Goal: Communication & Community: Answer question/provide support

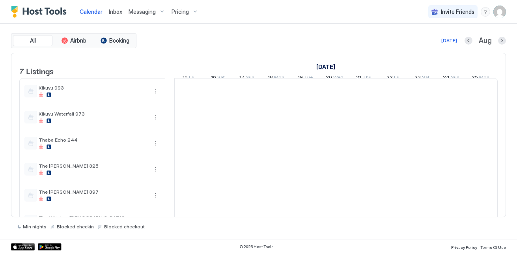
scroll to position [0, 438]
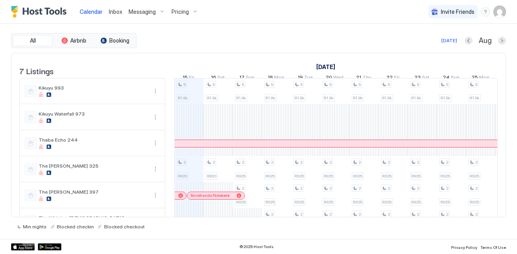
click at [225, 52] on div "All Airbnb Booking Today Aug 7 Listings July 2025 August 2025 September 2025 31…" at bounding box center [258, 131] width 495 height 197
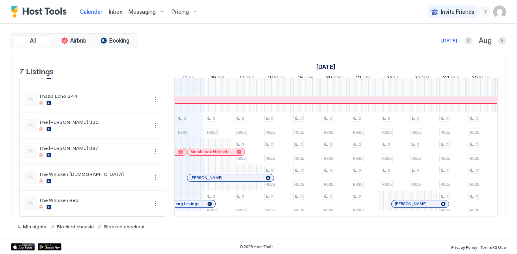
scroll to position [0, 0]
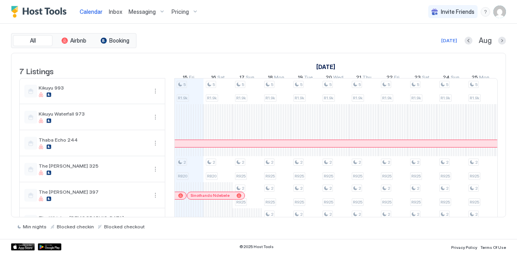
click at [133, 15] on div "Messaging" at bounding box center [146, 11] width 43 height 13
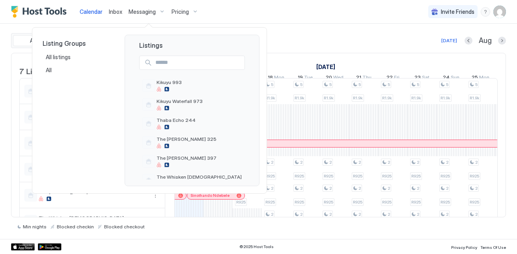
click at [150, 9] on div at bounding box center [258, 127] width 517 height 254
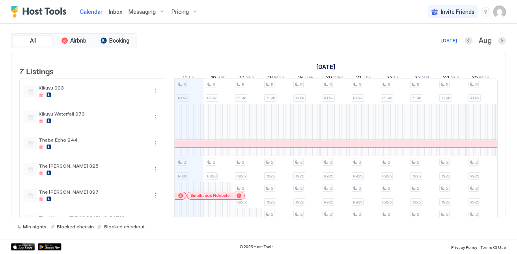
click at [148, 9] on span "Messaging" at bounding box center [142, 11] width 27 height 7
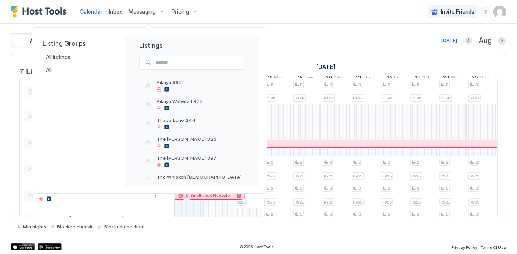
click at [140, 10] on div at bounding box center [258, 127] width 517 height 254
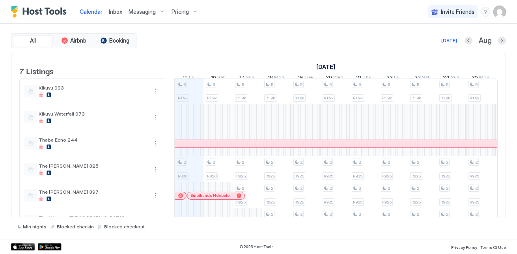
click at [140, 10] on span "Messaging" at bounding box center [142, 11] width 27 height 7
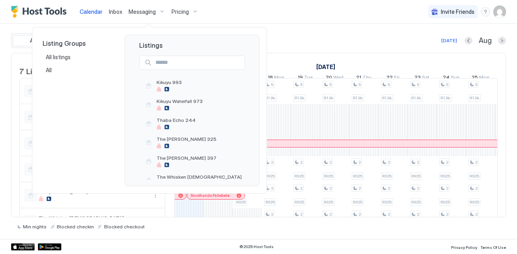
click at [140, 10] on div at bounding box center [258, 127] width 517 height 254
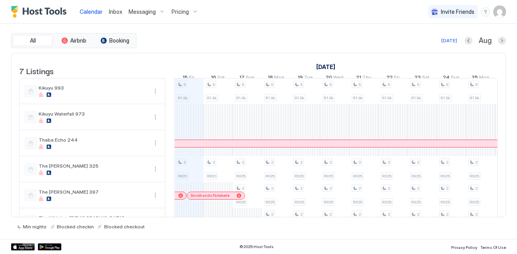
click at [112, 13] on span "Inbox" at bounding box center [115, 11] width 13 height 7
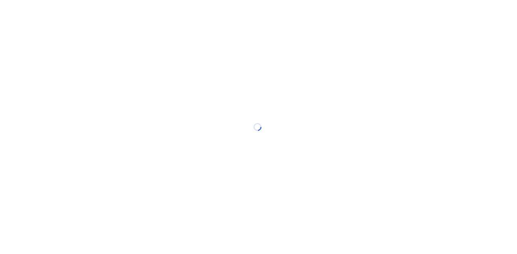
click at [112, 13] on div at bounding box center [258, 127] width 517 height 254
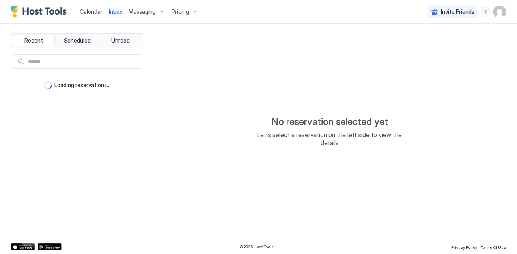
click at [112, 13] on span "Inbox" at bounding box center [115, 11] width 13 height 7
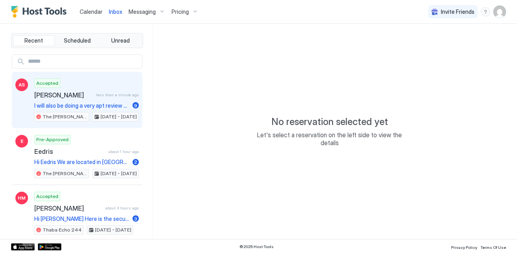
click at [91, 100] on div "Accepted Arusha Sewram less than a minute ago I will also be doing a very apt r…" at bounding box center [86, 100] width 105 height 43
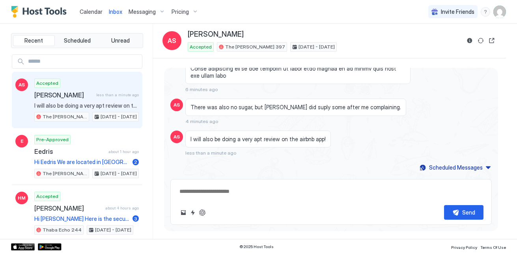
scroll to position [2577, 0]
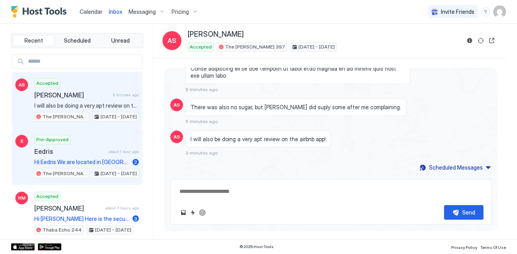
click at [88, 157] on div "Pre-Approved Eedris about 1 hour ago Hi Eedris We are located in Linbro Park at…" at bounding box center [86, 156] width 105 height 43
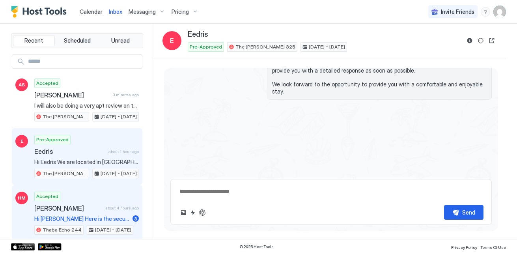
scroll to position [258, 0]
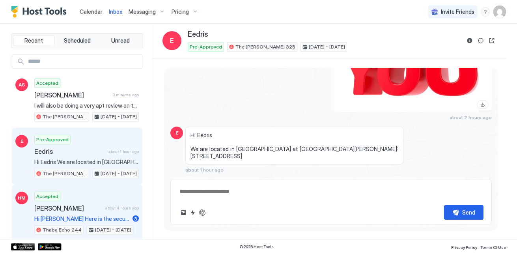
click at [108, 210] on span "about 4 hours ago" at bounding box center [122, 208] width 34 height 5
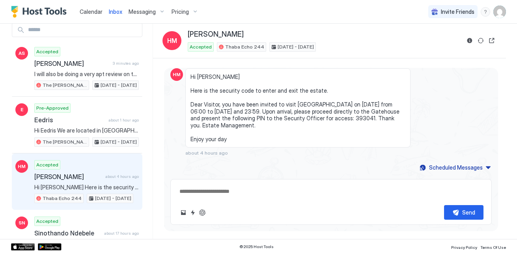
scroll to position [47, 0]
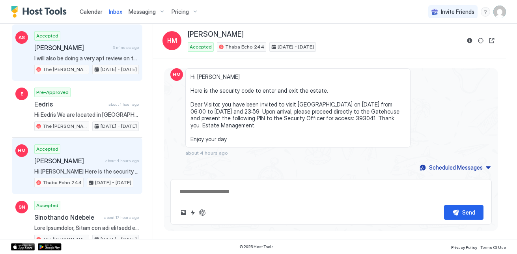
click at [106, 60] on span "I will also be doing a very apt review on the airbnb app!" at bounding box center [86, 58] width 105 height 7
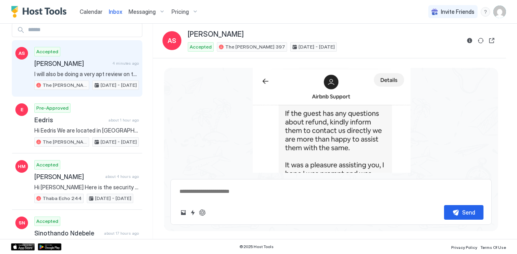
scroll to position [1644, 0]
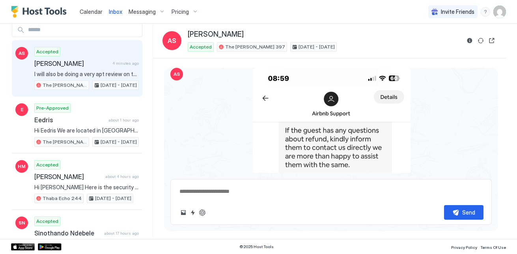
click at [117, 56] on div "Accepted Arusha Sewram 4 minutes ago I will also be doing a very apt review on …" at bounding box center [86, 68] width 105 height 43
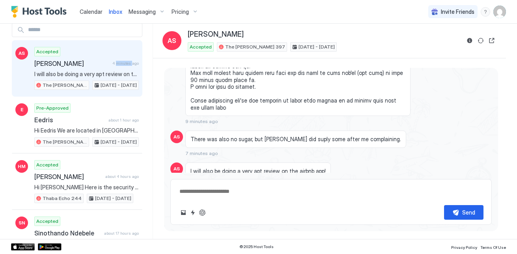
scroll to position [2569, 0]
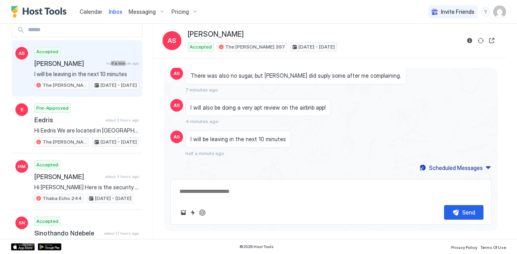
type textarea "*"
click at [252, 191] on textarea at bounding box center [331, 191] width 305 height 15
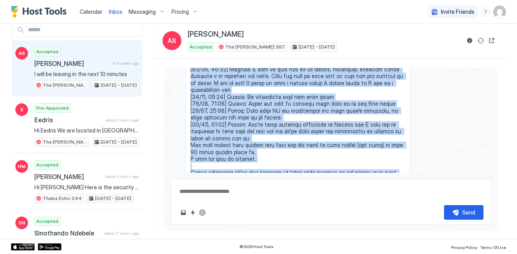
scroll to position [2420, 0]
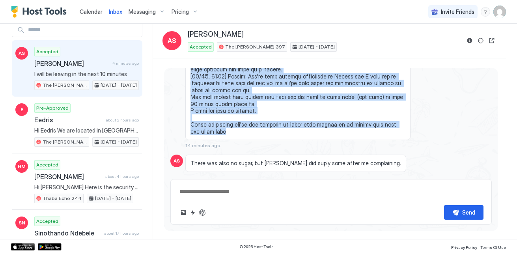
drag, startPoint x: 191, startPoint y: 124, endPoint x: 387, endPoint y: 138, distance: 195.8
click at [387, 135] on span at bounding box center [298, 73] width 215 height 124
drag, startPoint x: 387, startPoint y: 138, endPoint x: 334, endPoint y: 106, distance: 62.0
copy span "[08/15, 09:56] Arusha: I will be taking this up on my own now. Thank you [08/15…"
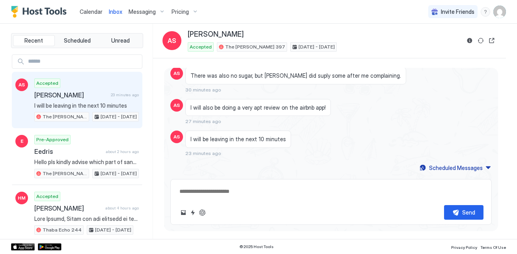
scroll to position [2507, 0]
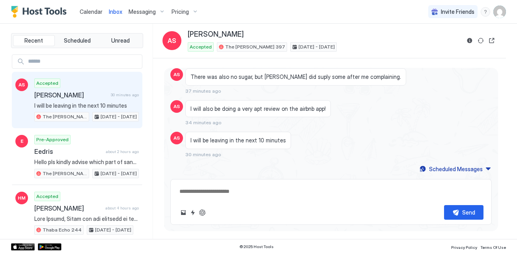
type textarea "*"
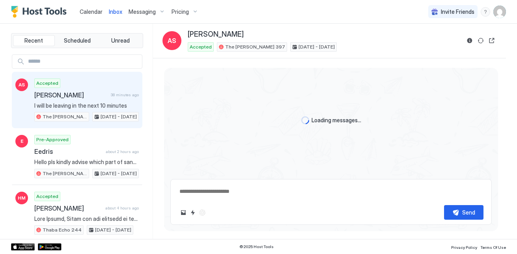
type textarea "*"
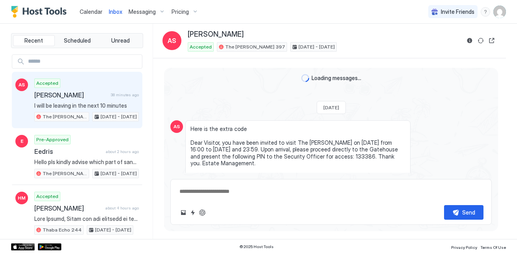
scroll to position [2498, 0]
